Goal: Information Seeking & Learning: Learn about a topic

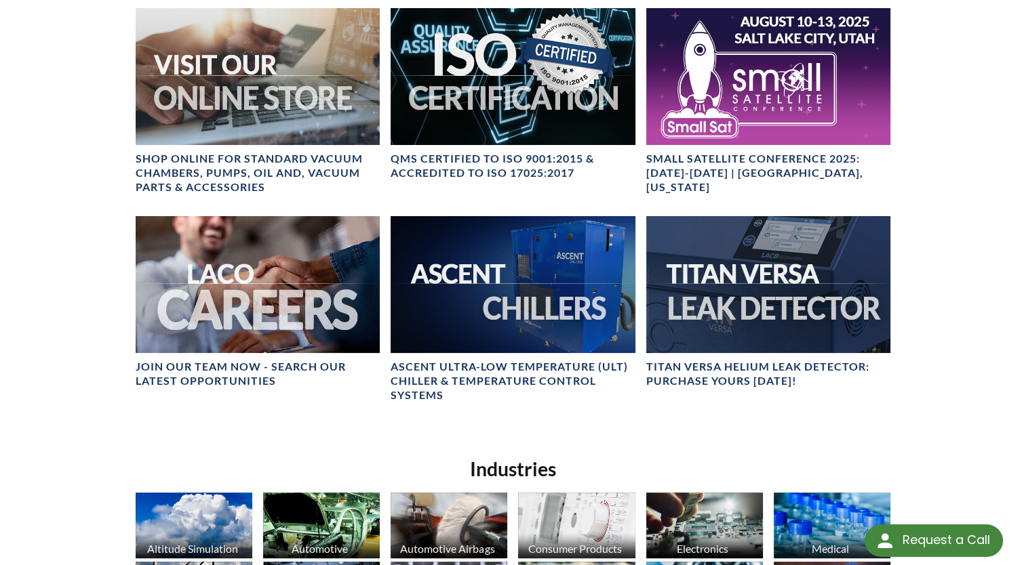
scroll to position [542, 0]
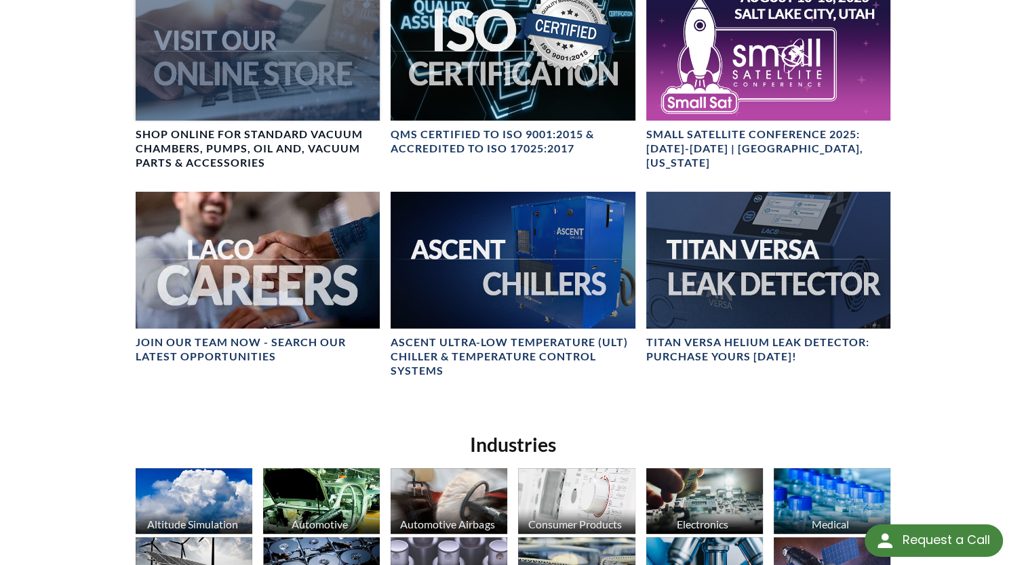
click at [292, 80] on div at bounding box center [258, 52] width 244 height 137
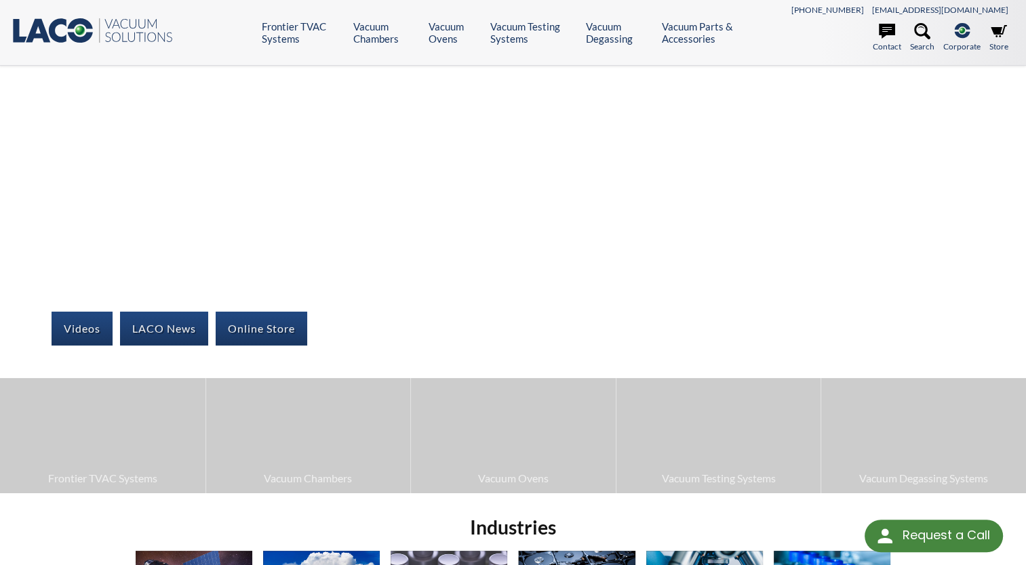
select select "Language Translate Widget"
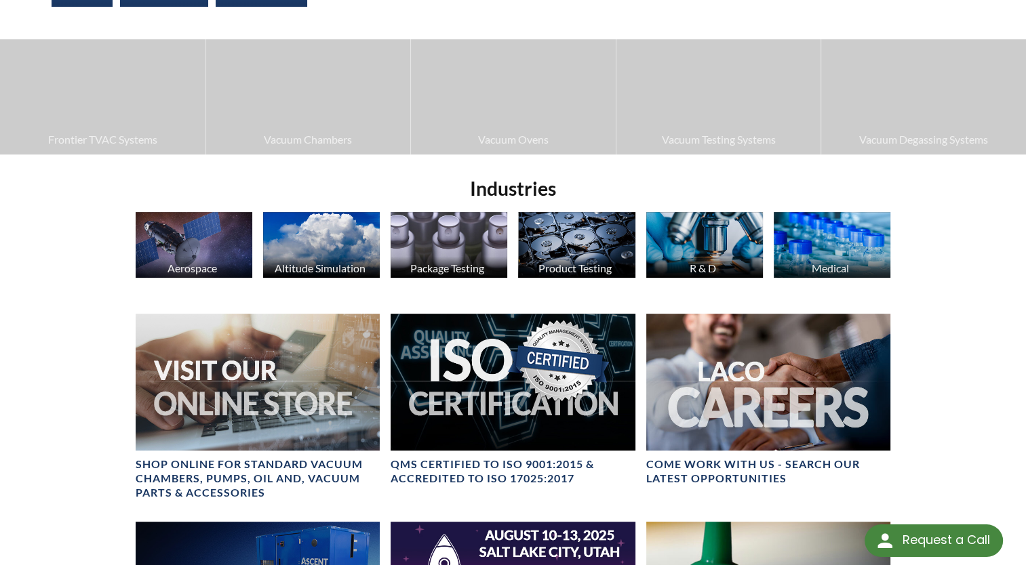
scroll to position [271, 0]
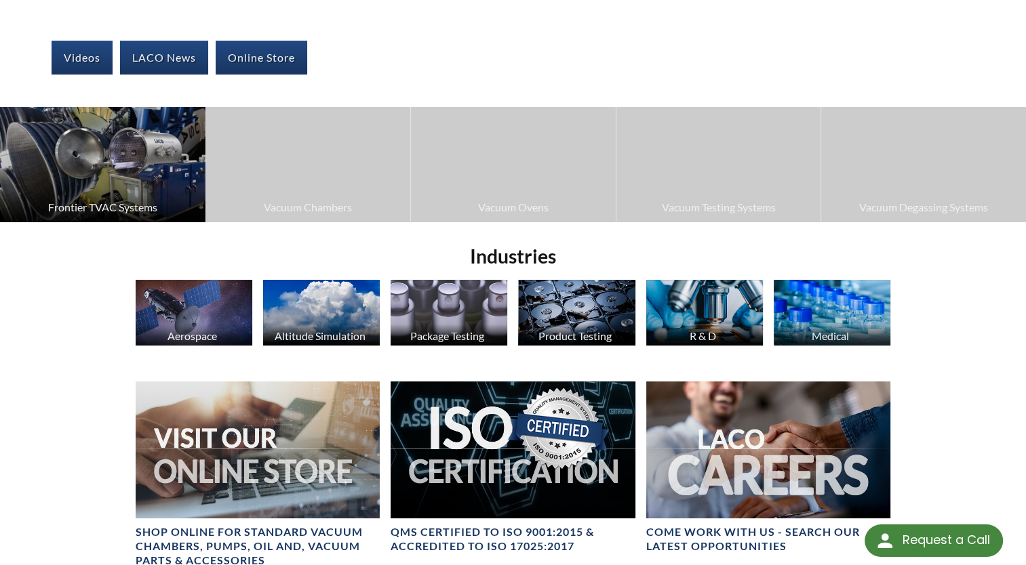
click at [112, 183] on img at bounding box center [102, 164] width 205 height 115
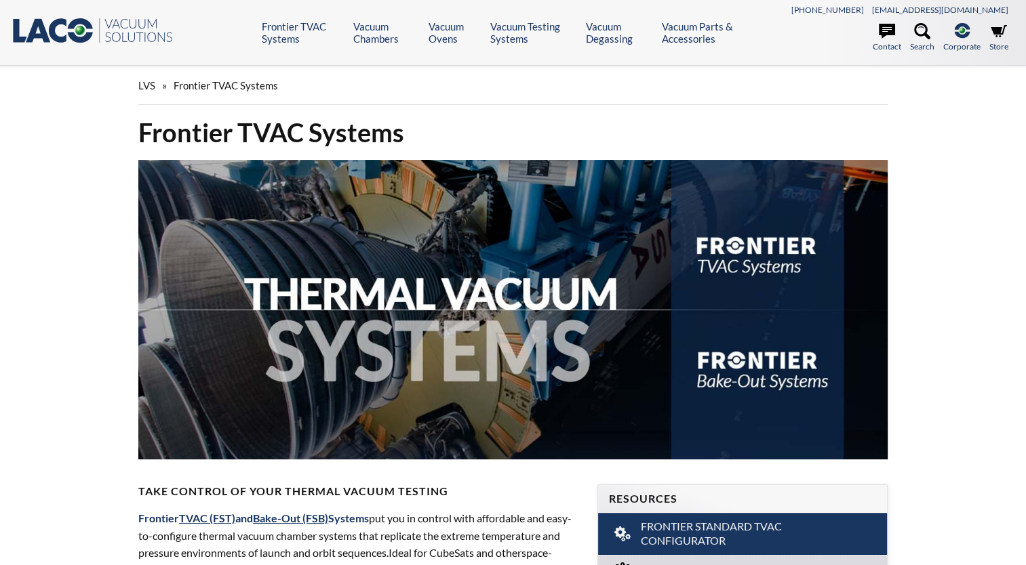
select select "Language Translate Widget"
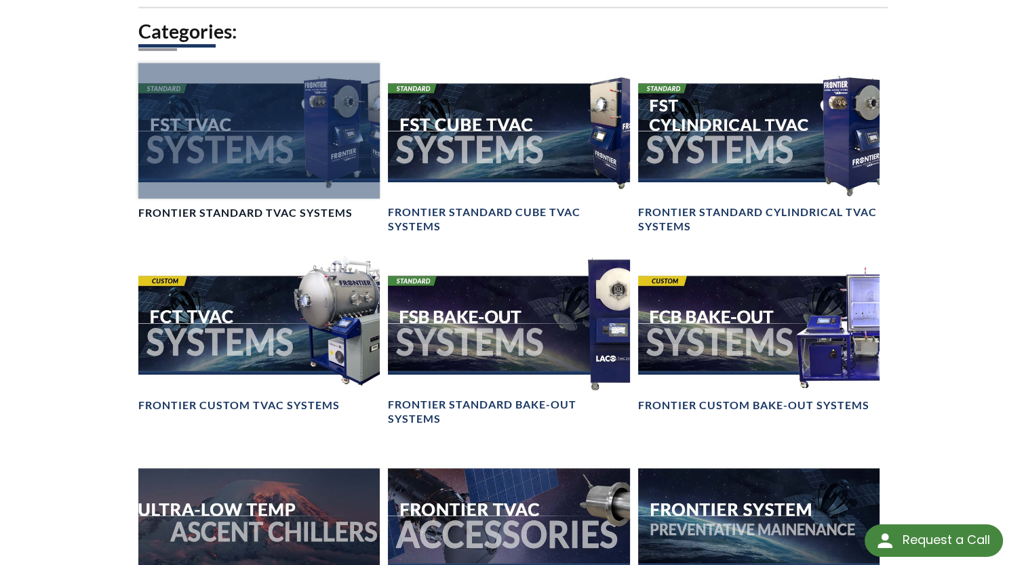
scroll to position [1017, 0]
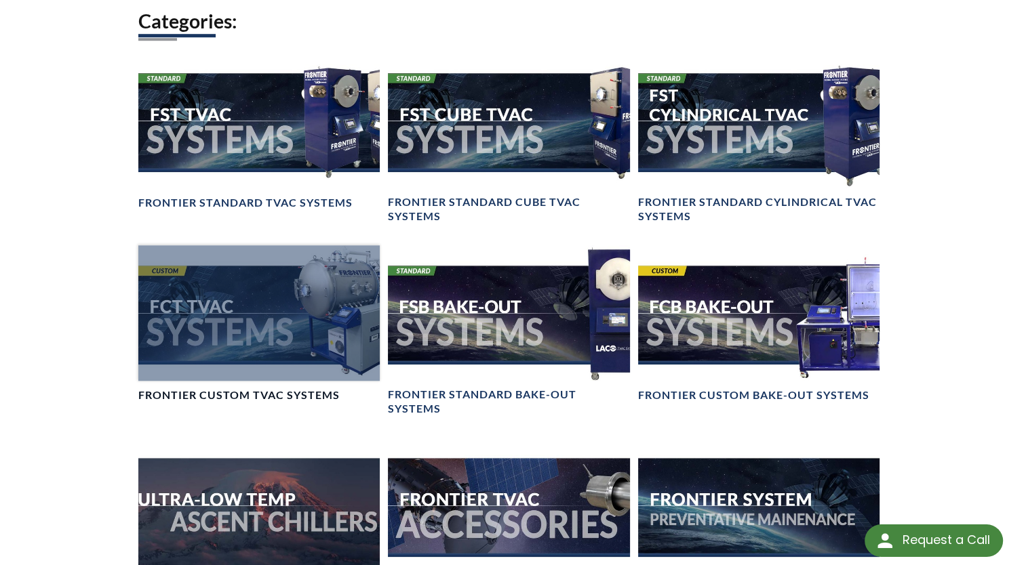
click at [337, 313] on div at bounding box center [258, 313] width 241 height 136
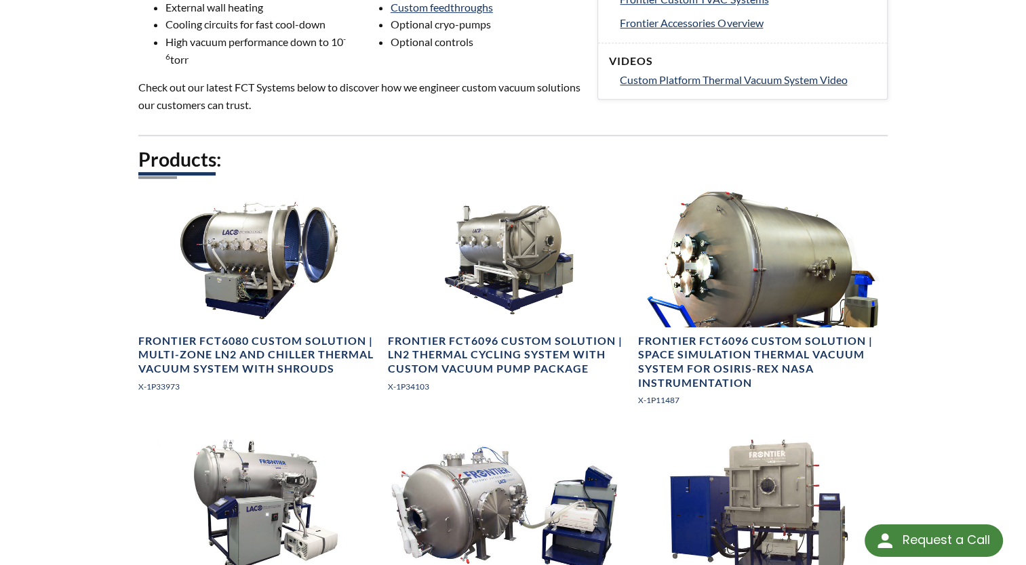
scroll to position [678, 0]
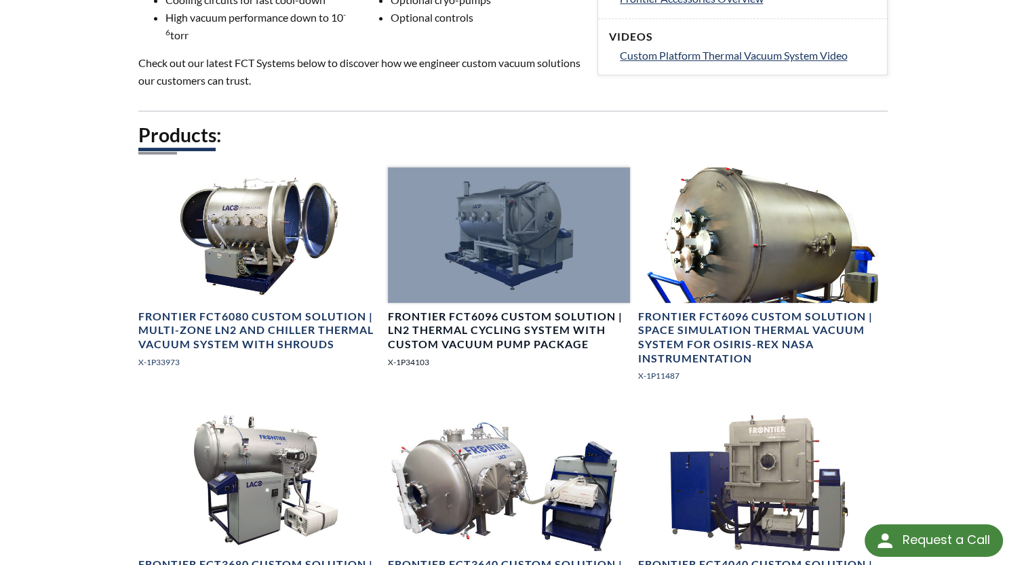
click at [499, 212] on div at bounding box center [508, 235] width 241 height 136
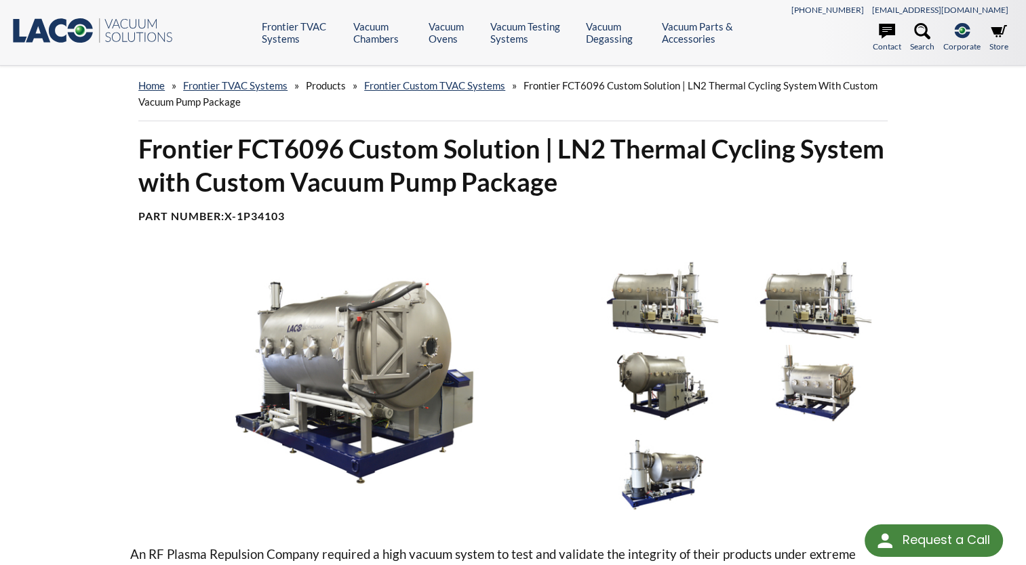
click at [629, 289] on img at bounding box center [662, 297] width 146 height 82
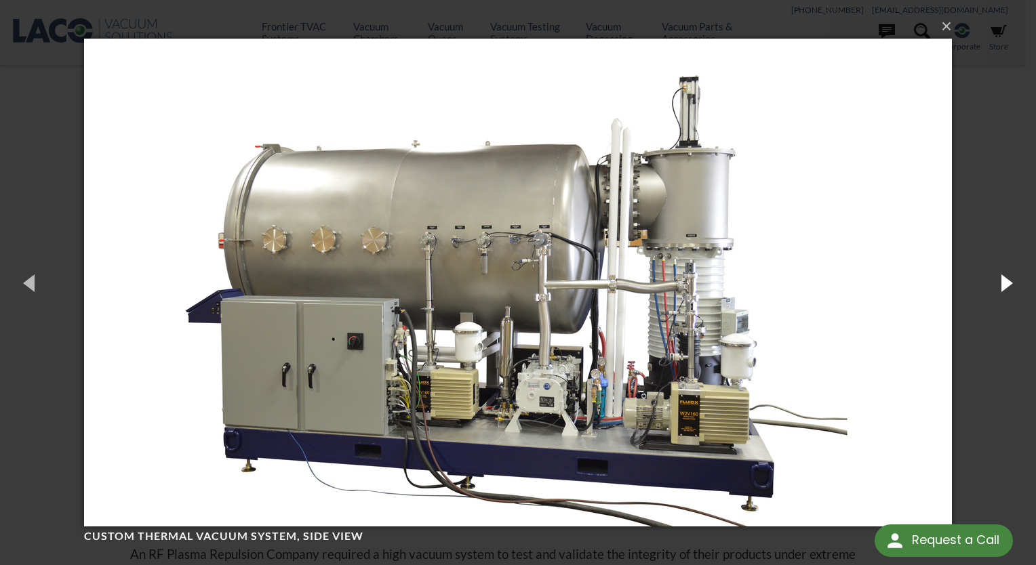
click at [1003, 277] on button "button" at bounding box center [1005, 282] width 61 height 75
click at [1003, 285] on button "button" at bounding box center [1005, 282] width 61 height 75
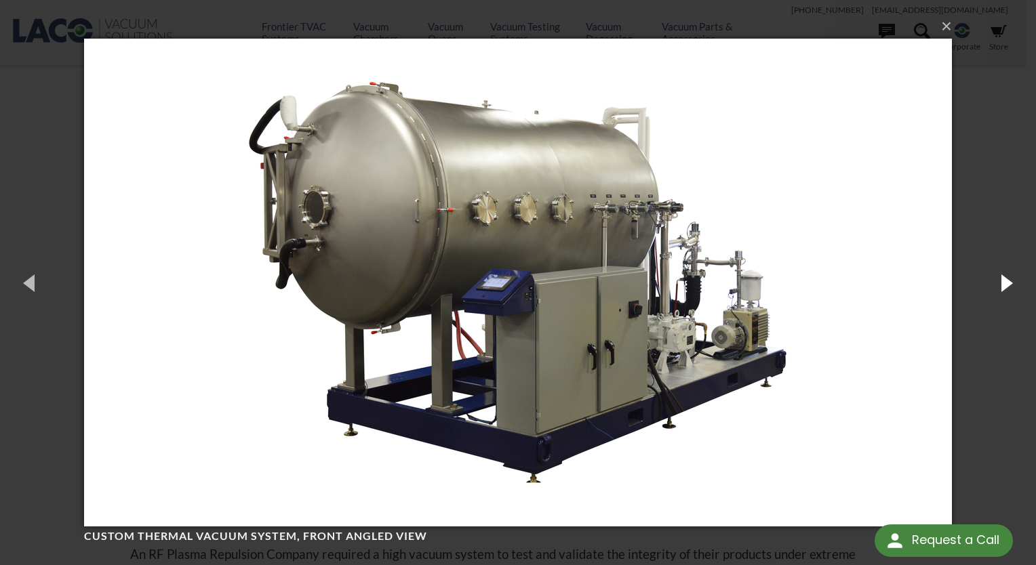
click at [1003, 292] on button "button" at bounding box center [1005, 282] width 61 height 75
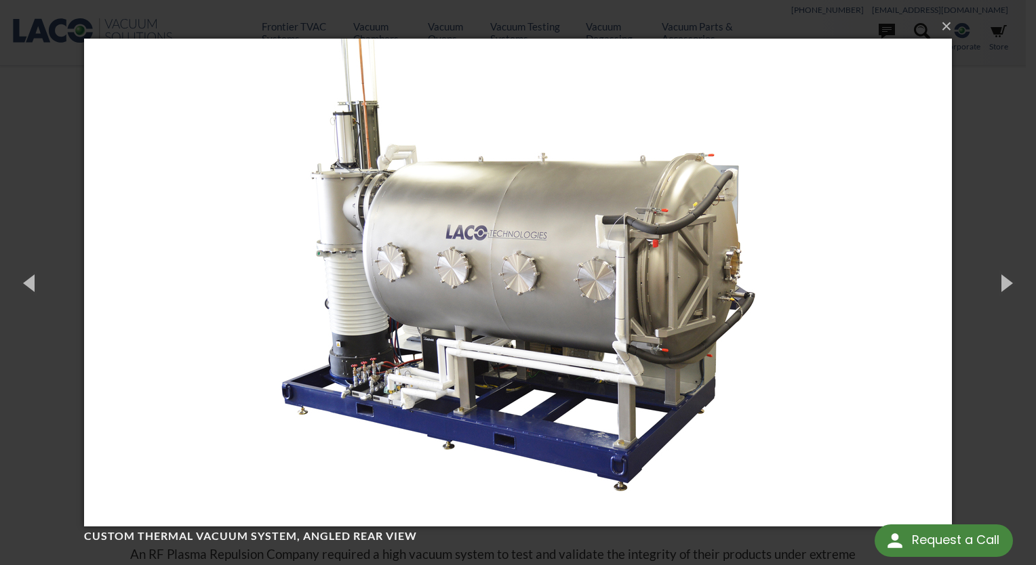
click at [456, 399] on img at bounding box center [518, 283] width 868 height 542
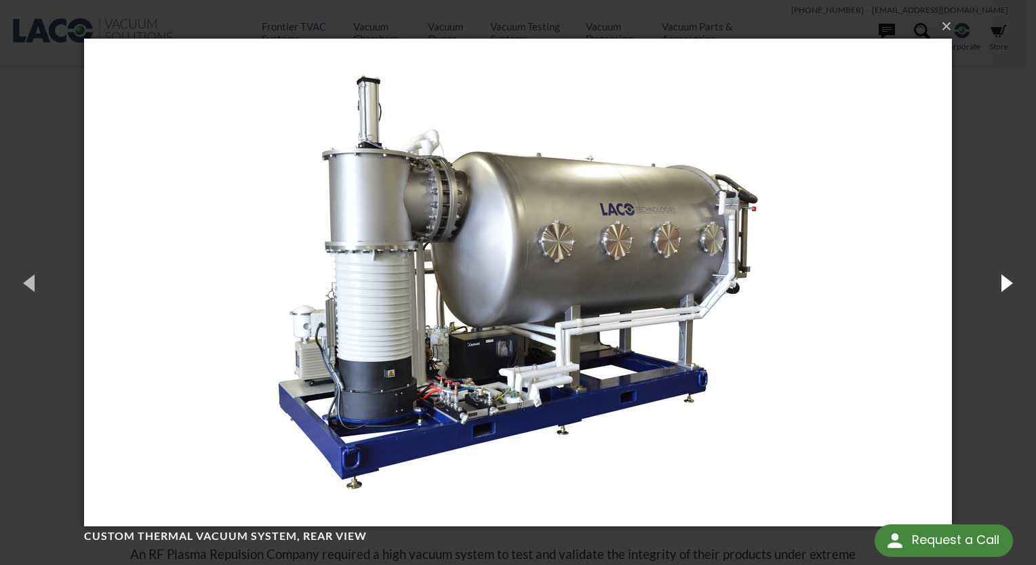
click at [1005, 286] on button "button" at bounding box center [1005, 282] width 61 height 75
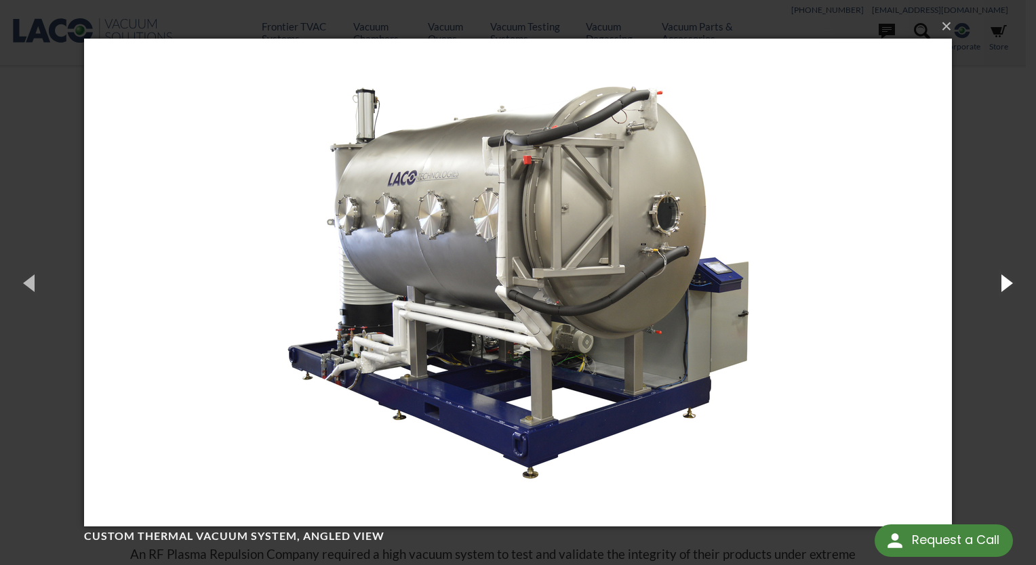
click at [1005, 287] on button "button" at bounding box center [1005, 282] width 61 height 75
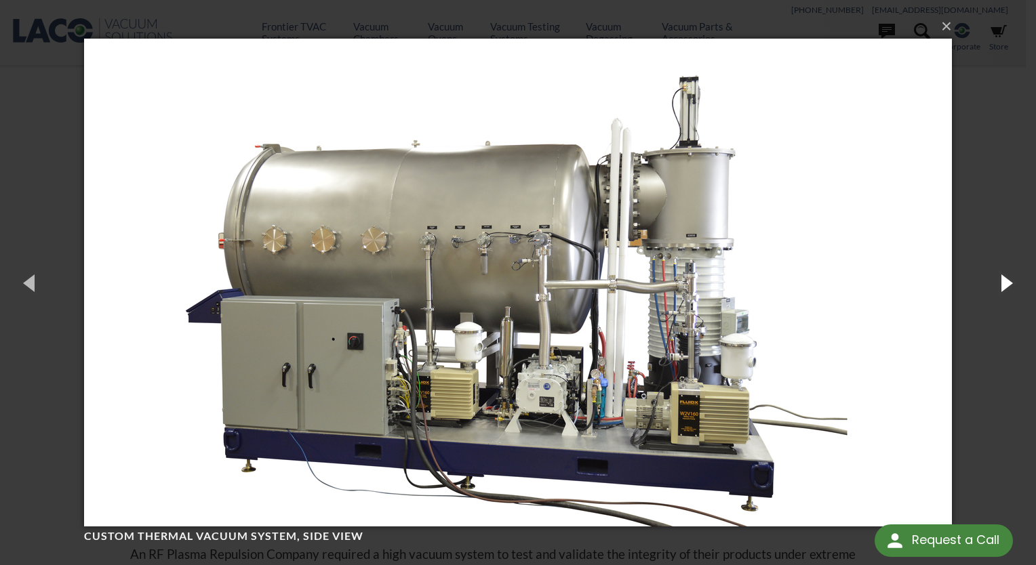
click at [1005, 287] on button "button" at bounding box center [1005, 282] width 61 height 75
click at [1001, 287] on button "button" at bounding box center [1005, 282] width 61 height 75
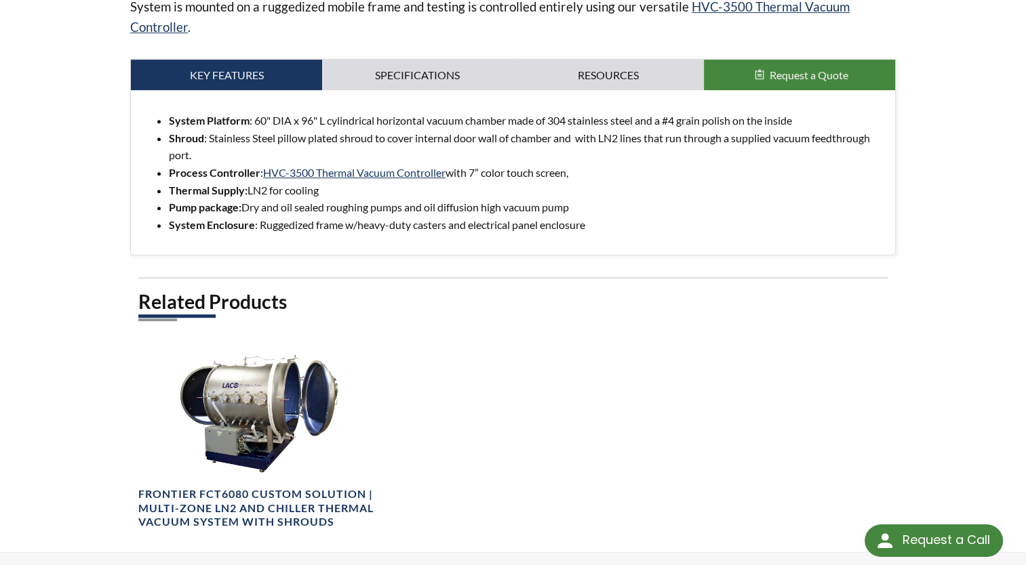
scroll to position [542, 0]
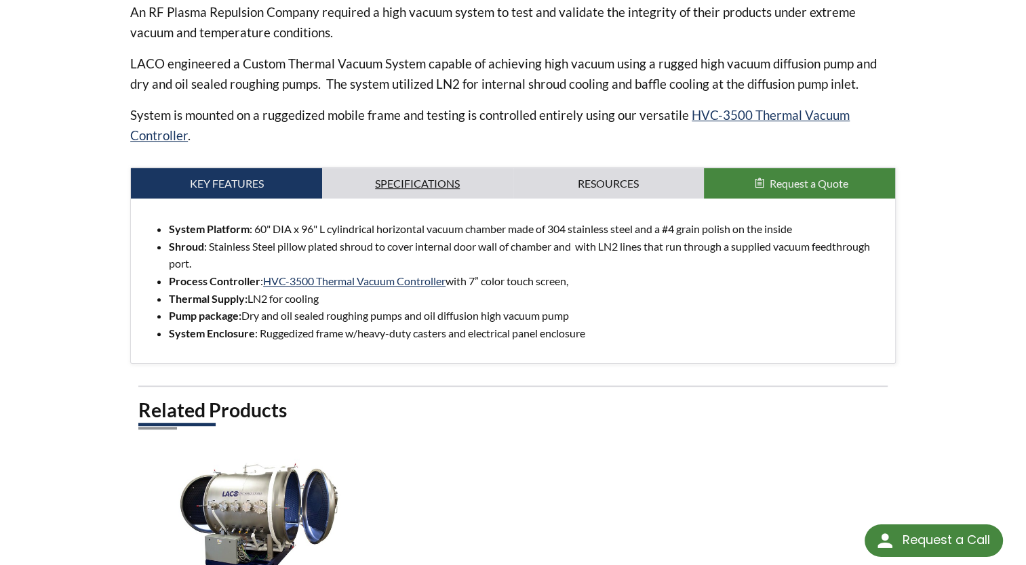
click at [454, 191] on link "Specifications" at bounding box center [417, 183] width 191 height 31
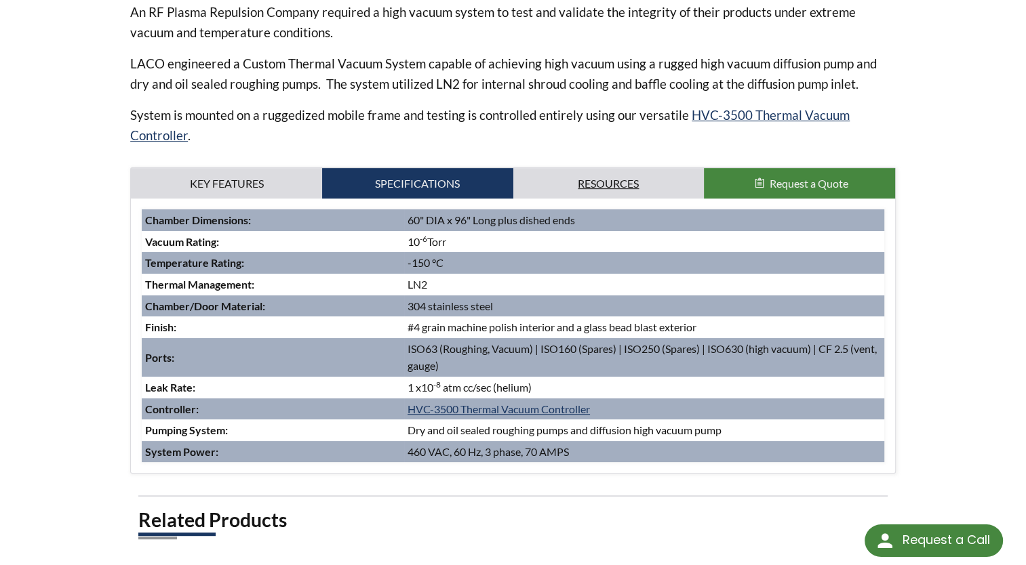
click at [583, 185] on link "Resources" at bounding box center [608, 183] width 191 height 31
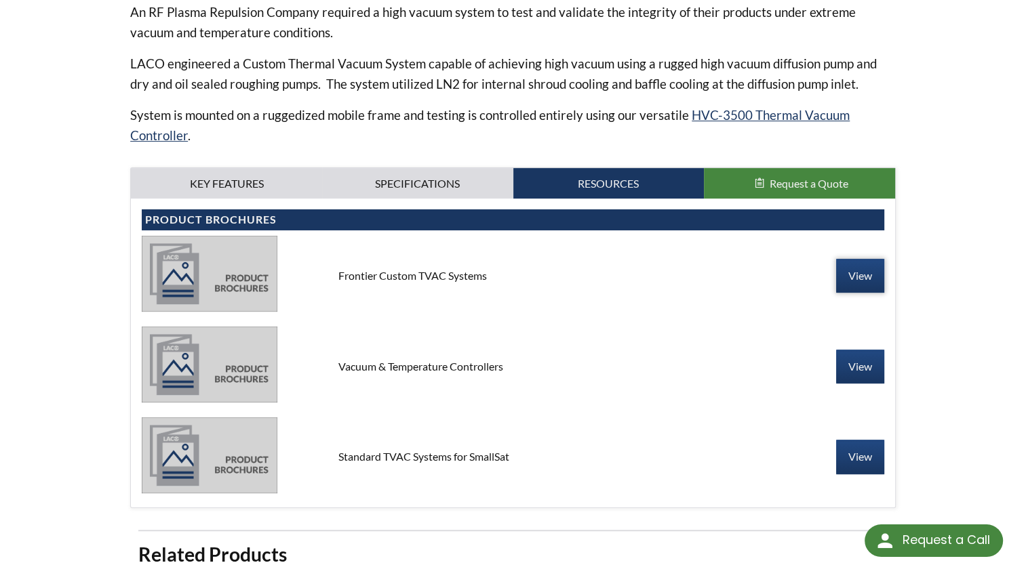
click at [861, 279] on link "View" at bounding box center [860, 276] width 48 height 34
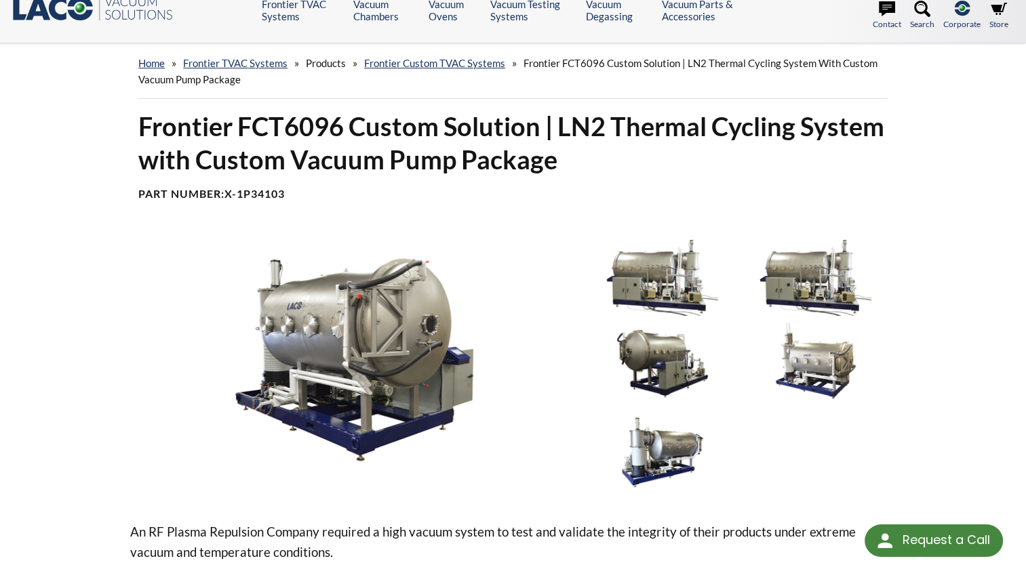
scroll to position [0, 0]
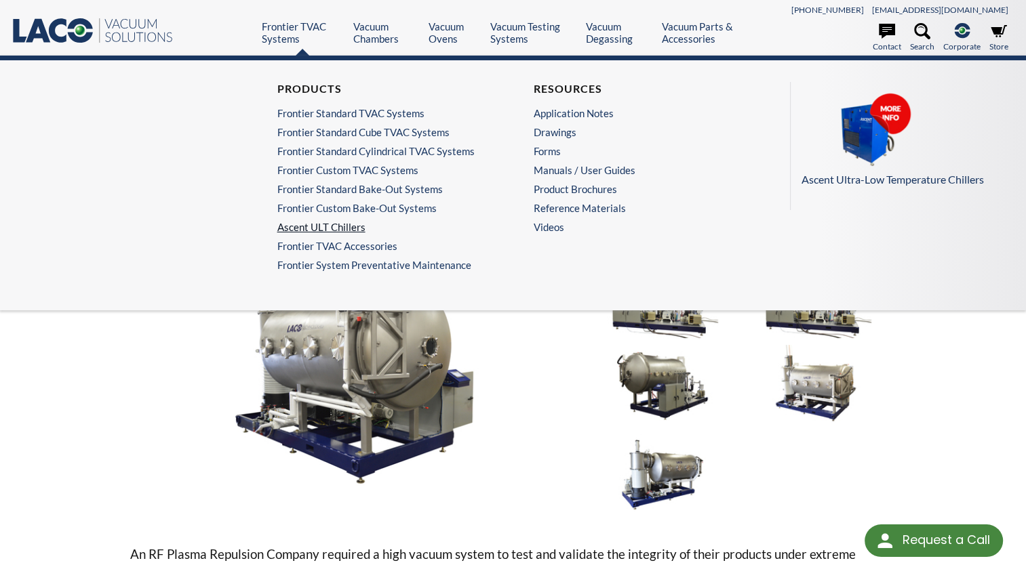
click at [332, 224] on link "Ascent ULT Chillers" at bounding box center [381, 227] width 209 height 12
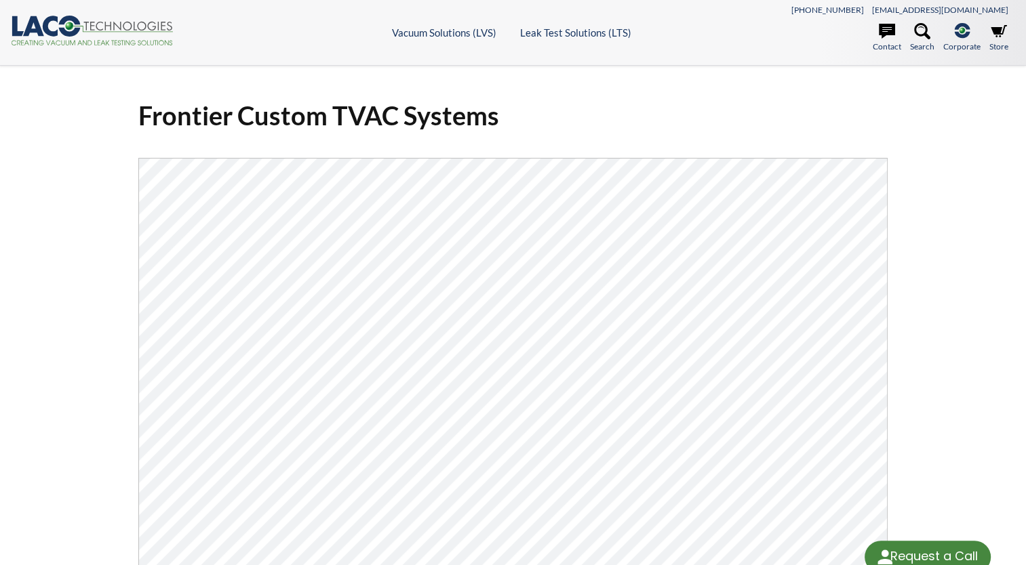
select select "Language Translate Widget"
